Goal: Task Accomplishment & Management: Understand process/instructions

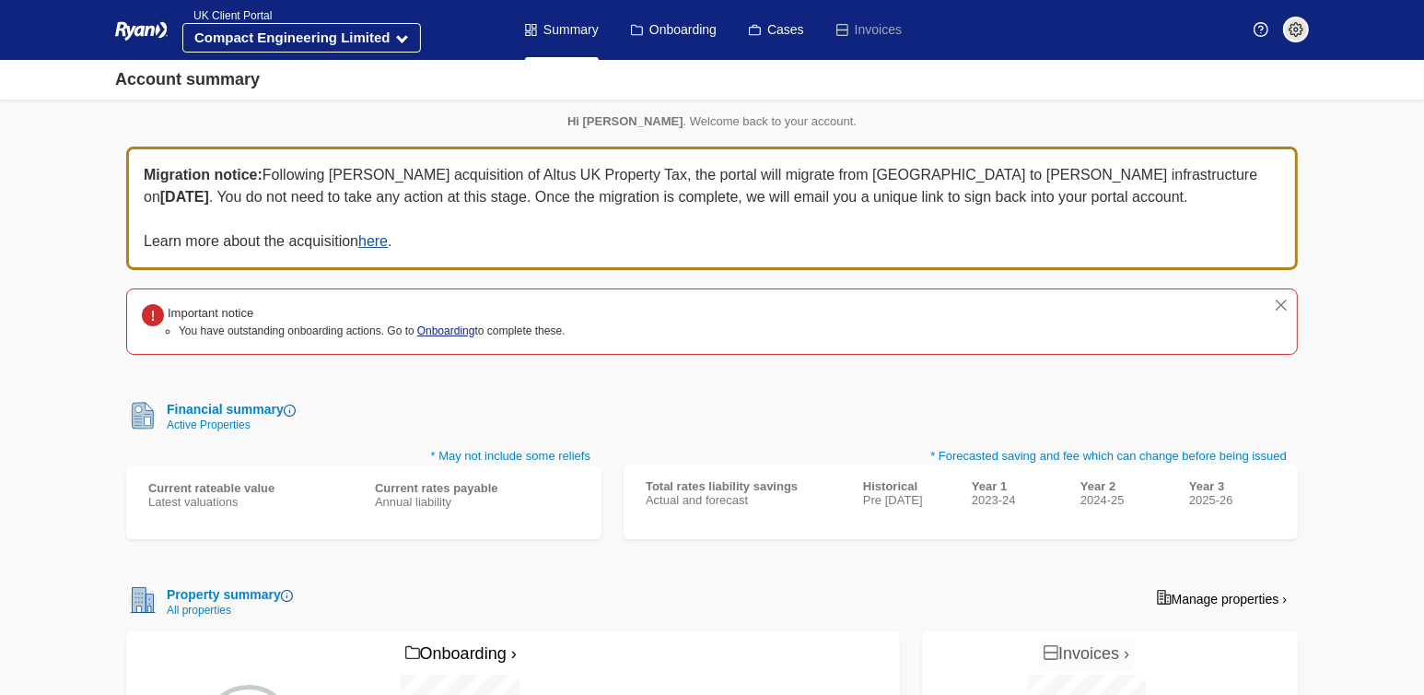
click at [445, 326] on link "Onboarding" at bounding box center [446, 330] width 58 height 13
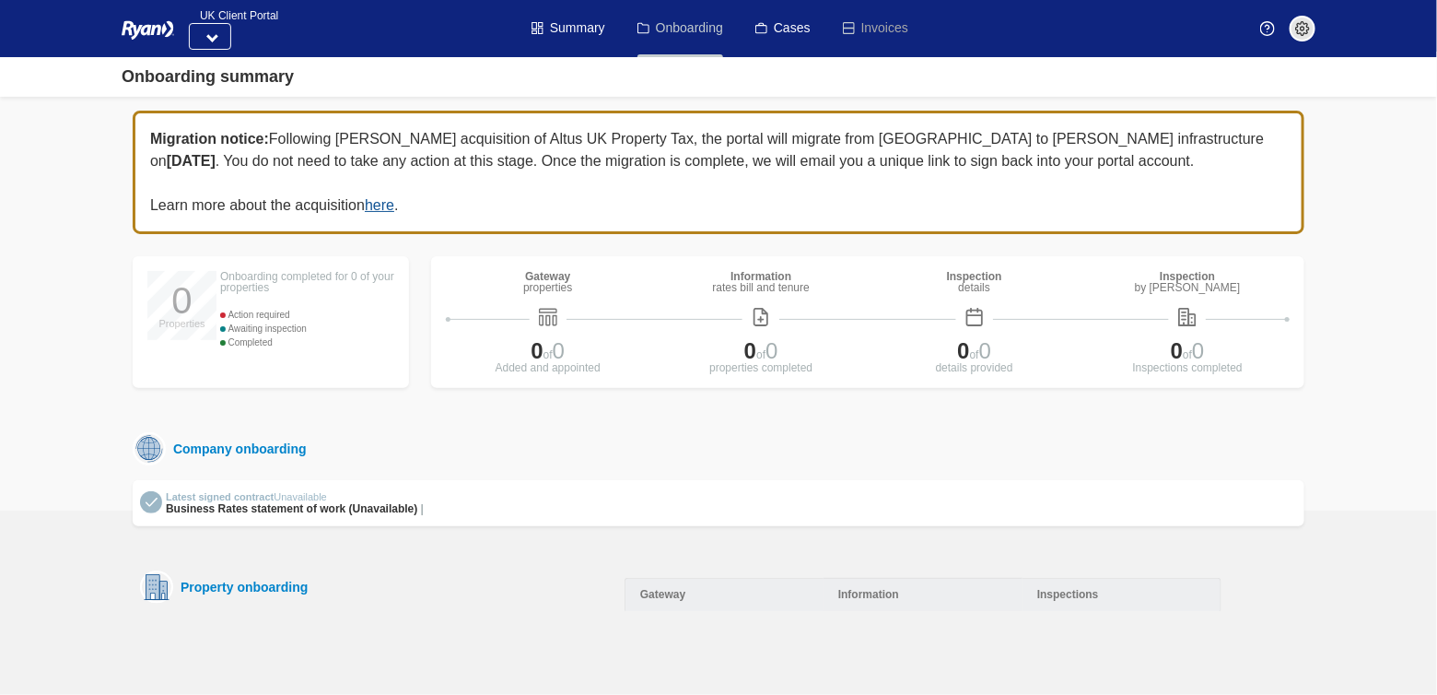
click at [683, 27] on link "Onboarding" at bounding box center [681, 28] width 86 height 57
click at [571, 36] on link "Summary" at bounding box center [569, 28] width 74 height 57
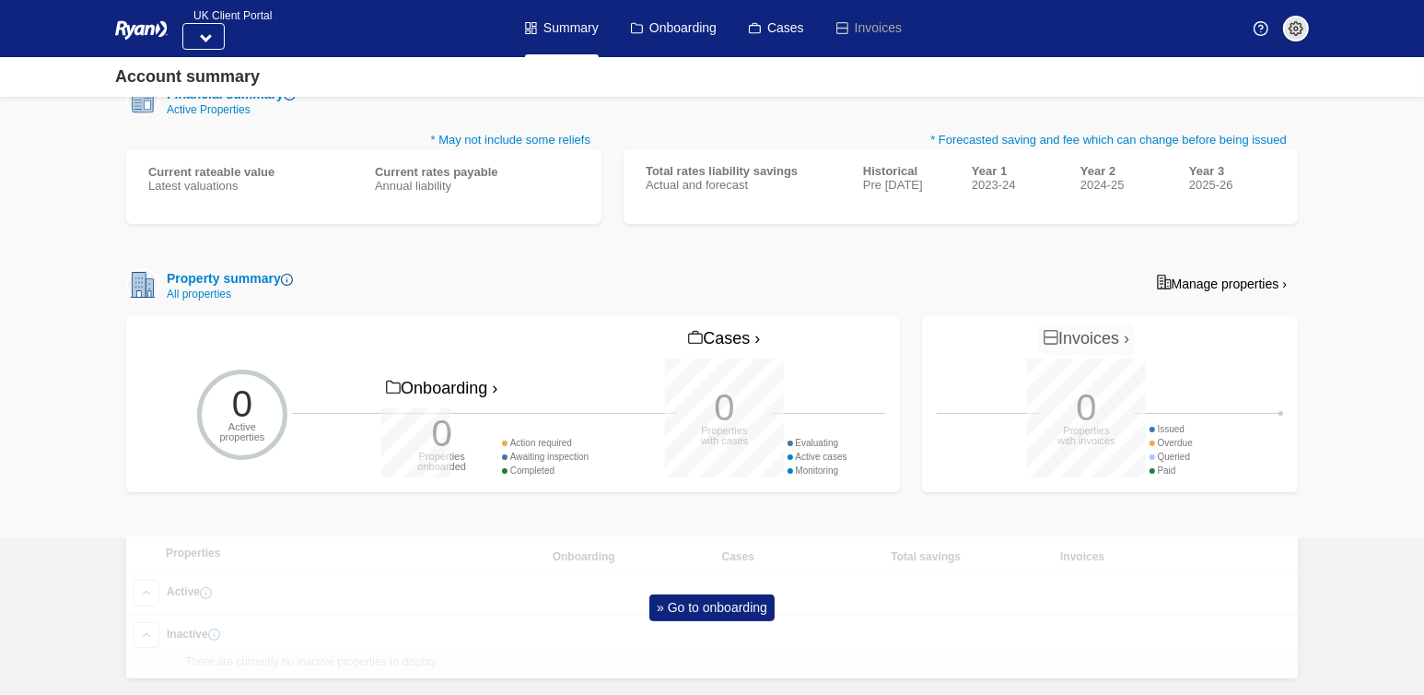
scroll to position [257, 0]
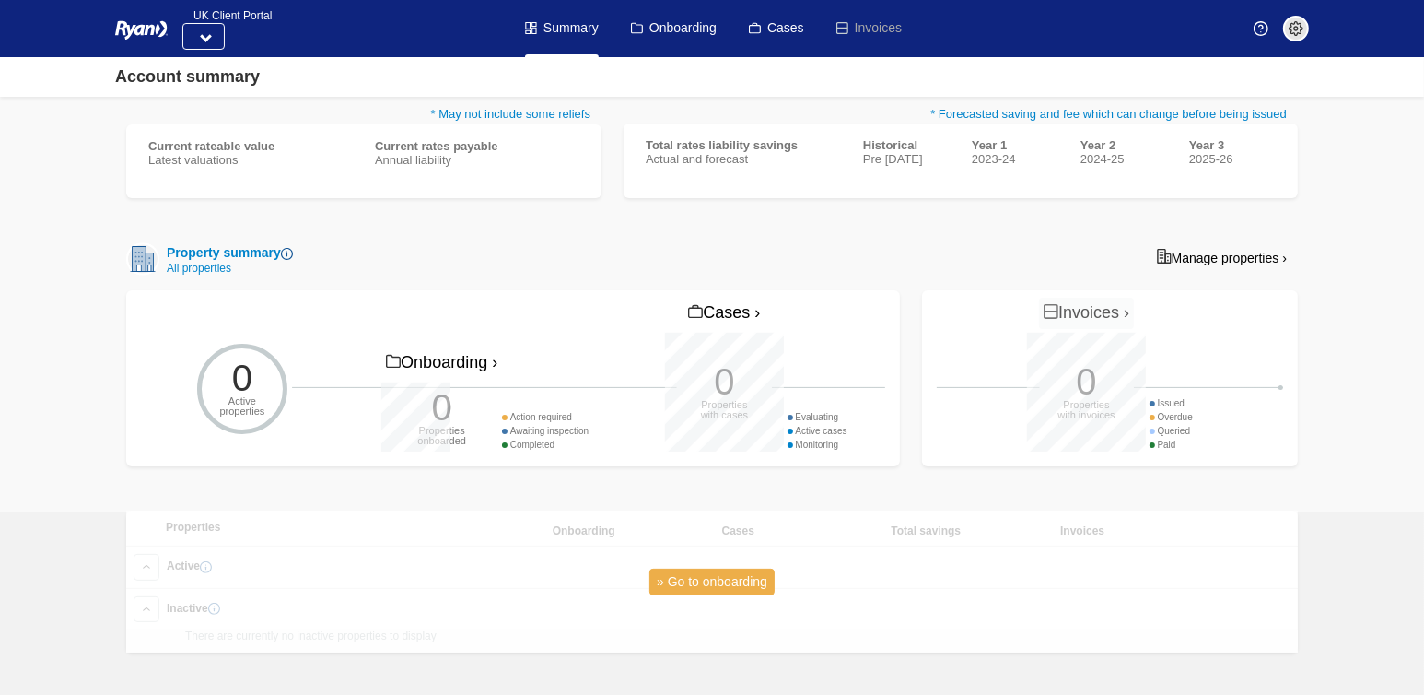
click at [746, 580] on link "» Go to onboarding" at bounding box center [712, 581] width 125 height 27
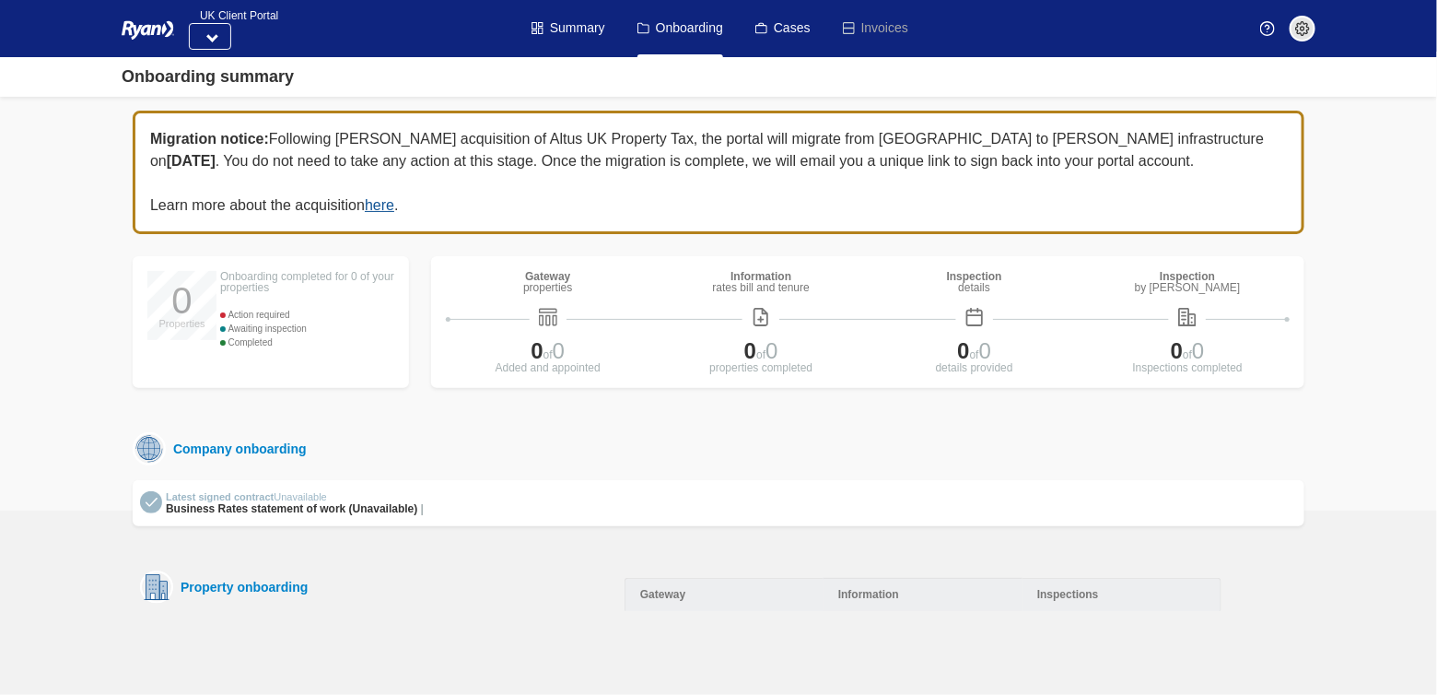
click at [655, 595] on div "Gateway" at bounding box center [724, 594] width 199 height 33
click at [870, 597] on div "Information" at bounding box center [923, 594] width 199 height 33
click at [1055, 588] on div "Inspections" at bounding box center [1122, 594] width 199 height 33
